Goal: Task Accomplishment & Management: Manage account settings

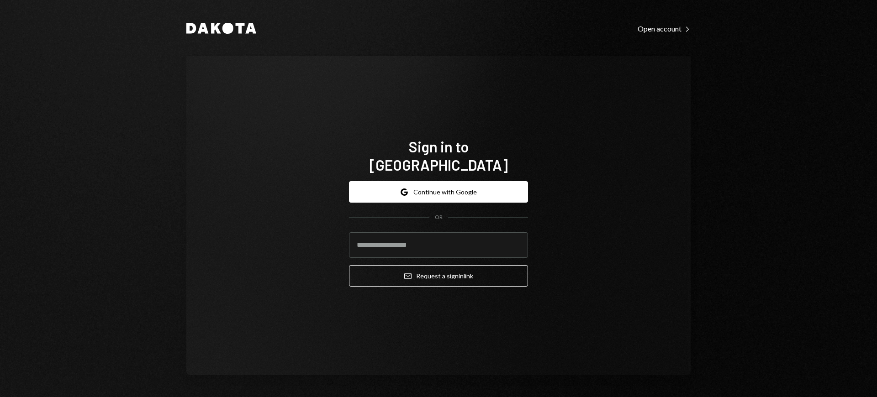
click at [438, 156] on h1 "Sign in to [GEOGRAPHIC_DATA]" at bounding box center [438, 155] width 179 height 37
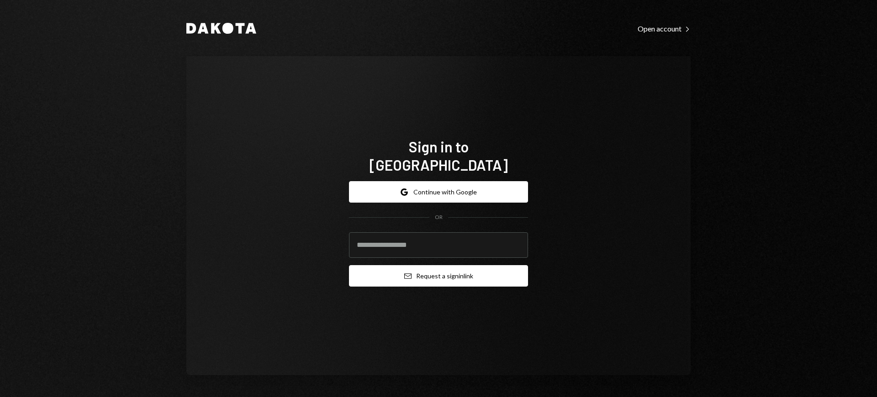
click at [438, 156] on h1 "Sign in to [GEOGRAPHIC_DATA]" at bounding box center [438, 155] width 179 height 37
click at [438, 267] on button "Email Request a sign in link" at bounding box center [438, 275] width 179 height 21
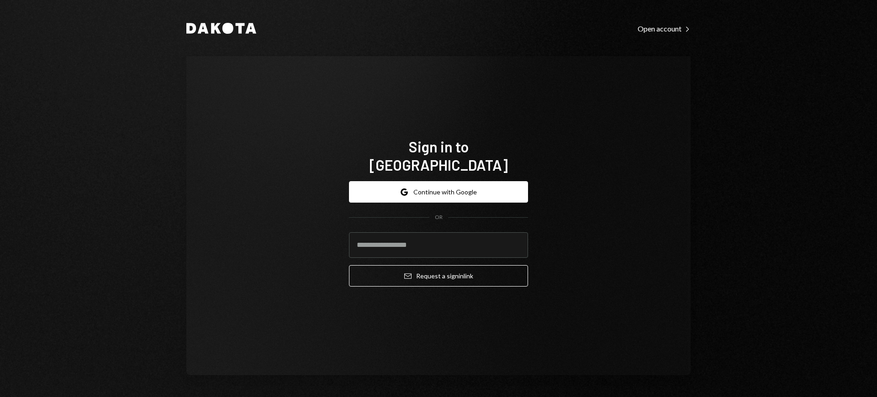
click at [438, 156] on h1 "Sign in to [GEOGRAPHIC_DATA]" at bounding box center [438, 155] width 179 height 37
